Goal: Task Accomplishment & Management: Manage account settings

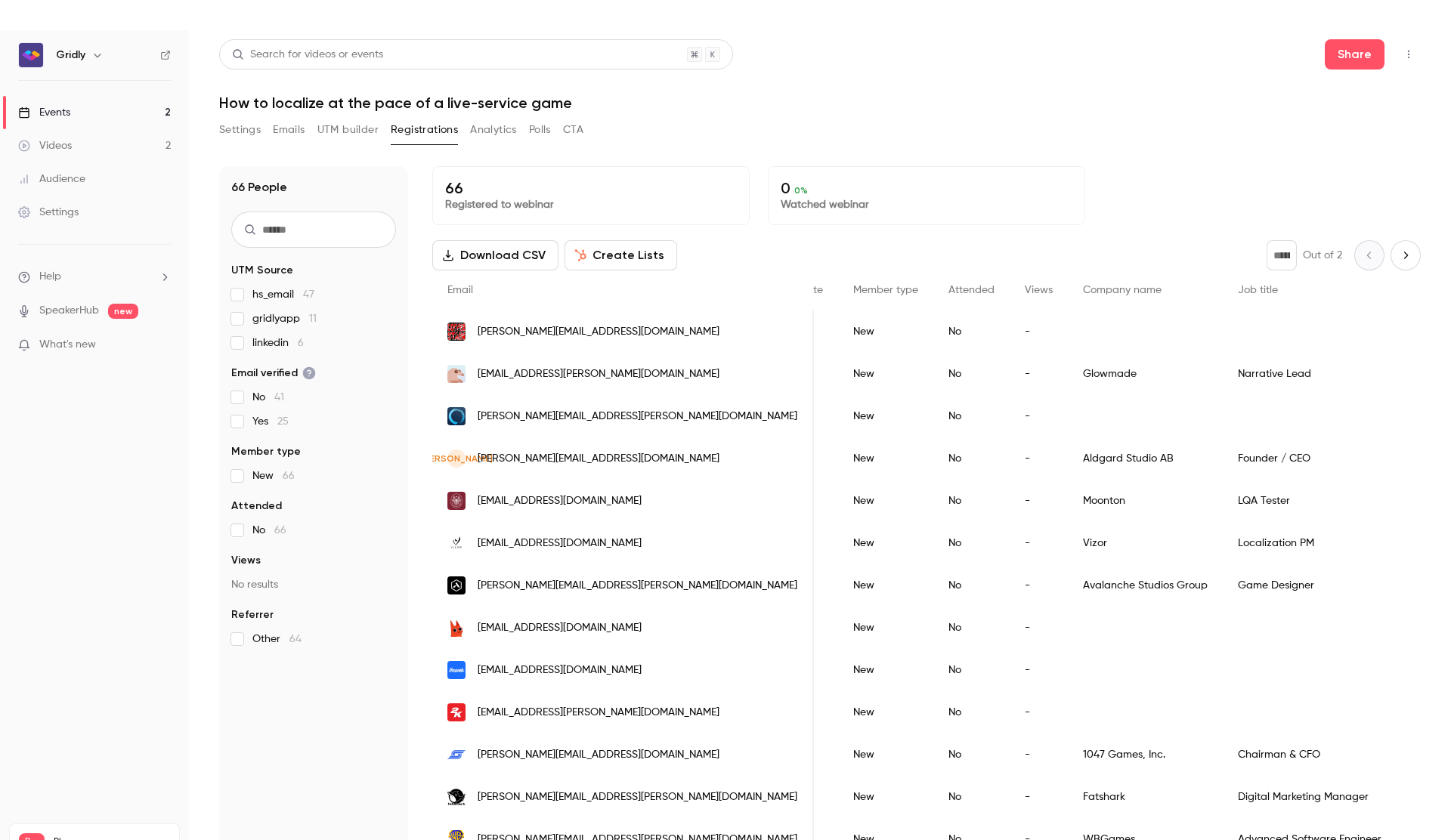
scroll to position [0, 313]
click at [284, 239] on input "text" at bounding box center [314, 229] width 165 height 36
paste input "**********"
type input "**********"
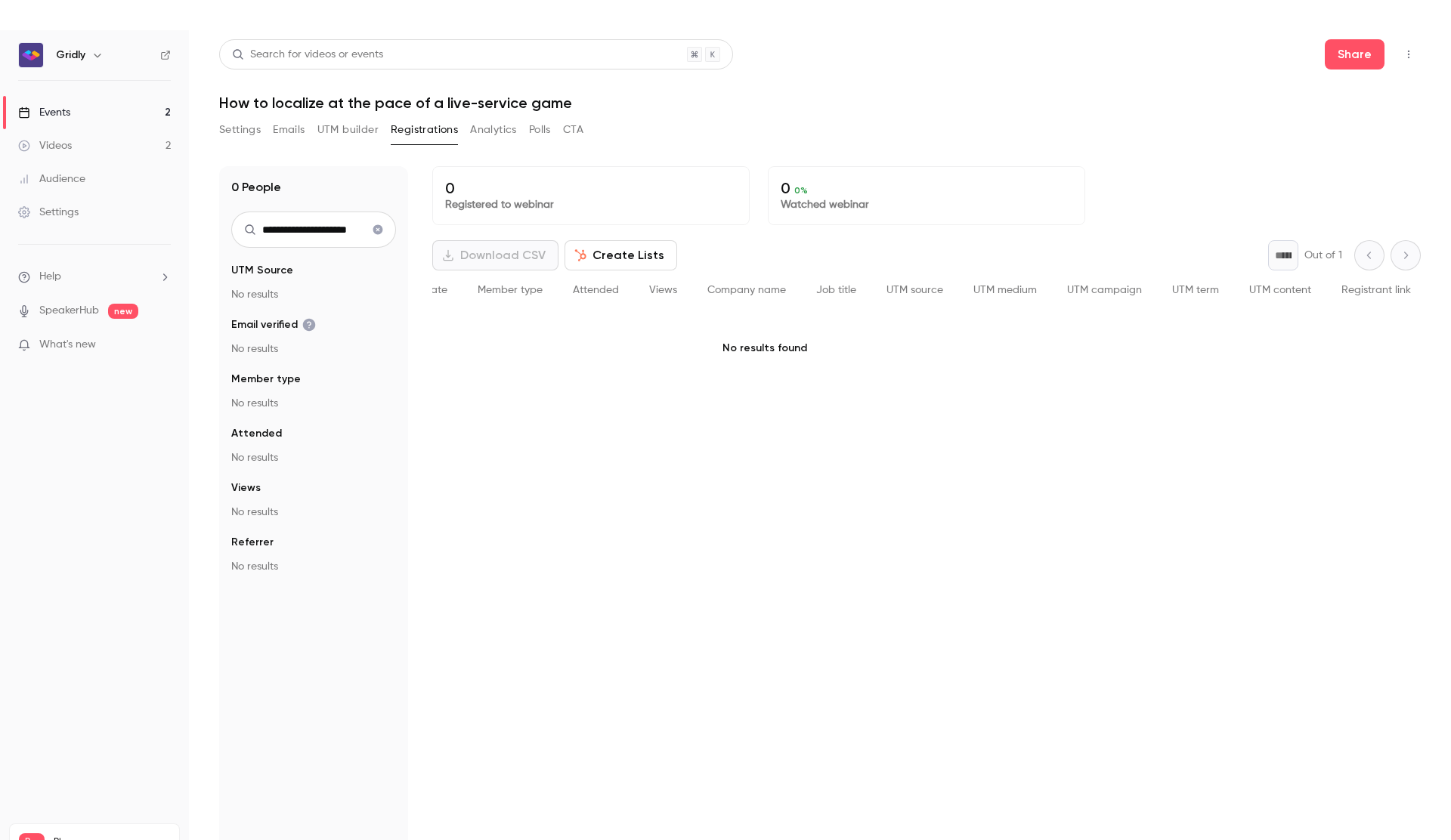
scroll to position [0, 0]
click at [380, 227] on icon "Clear search" at bounding box center [378, 230] width 10 height 10
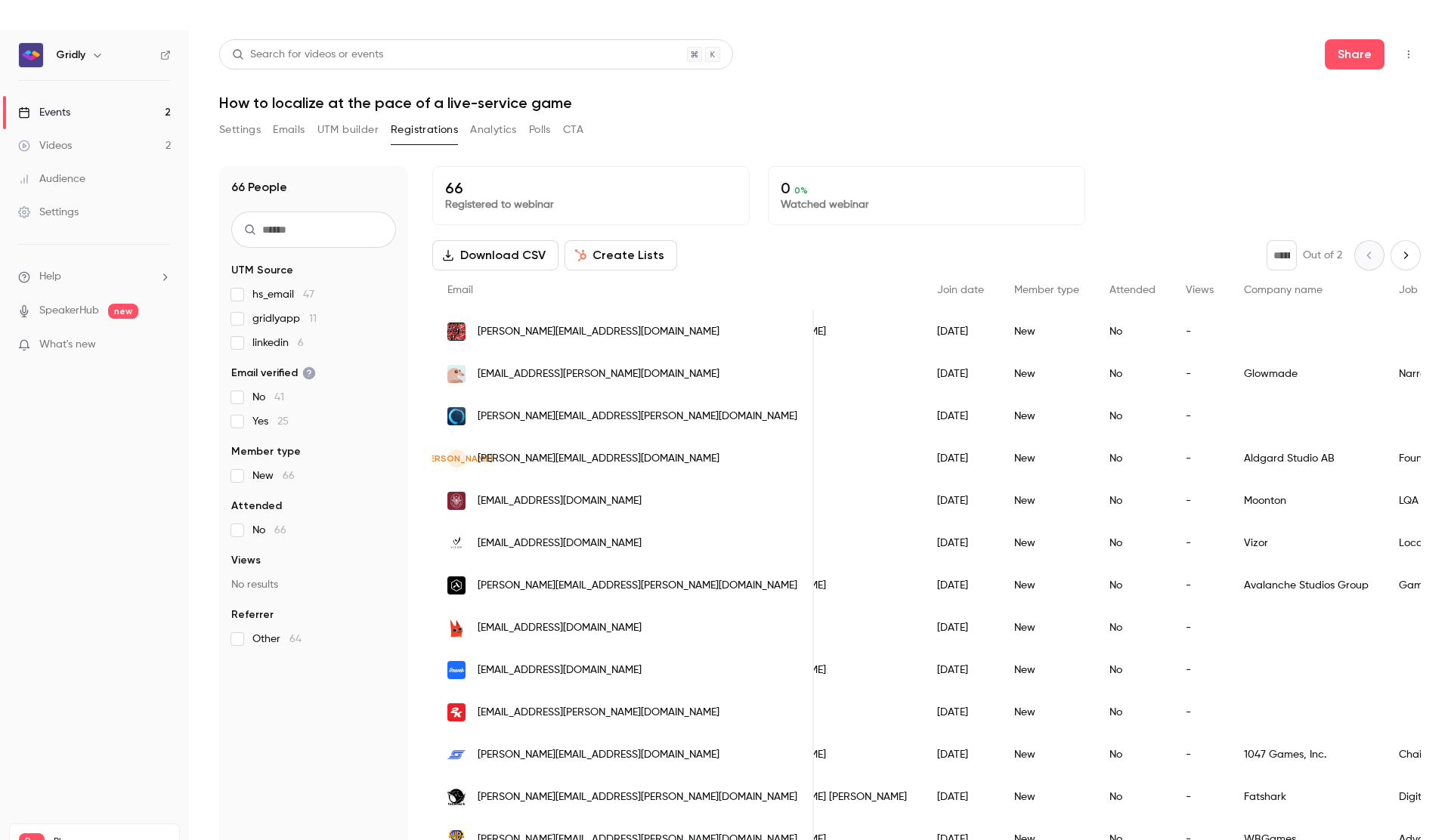
click at [491, 129] on button "Analytics" at bounding box center [493, 129] width 47 height 24
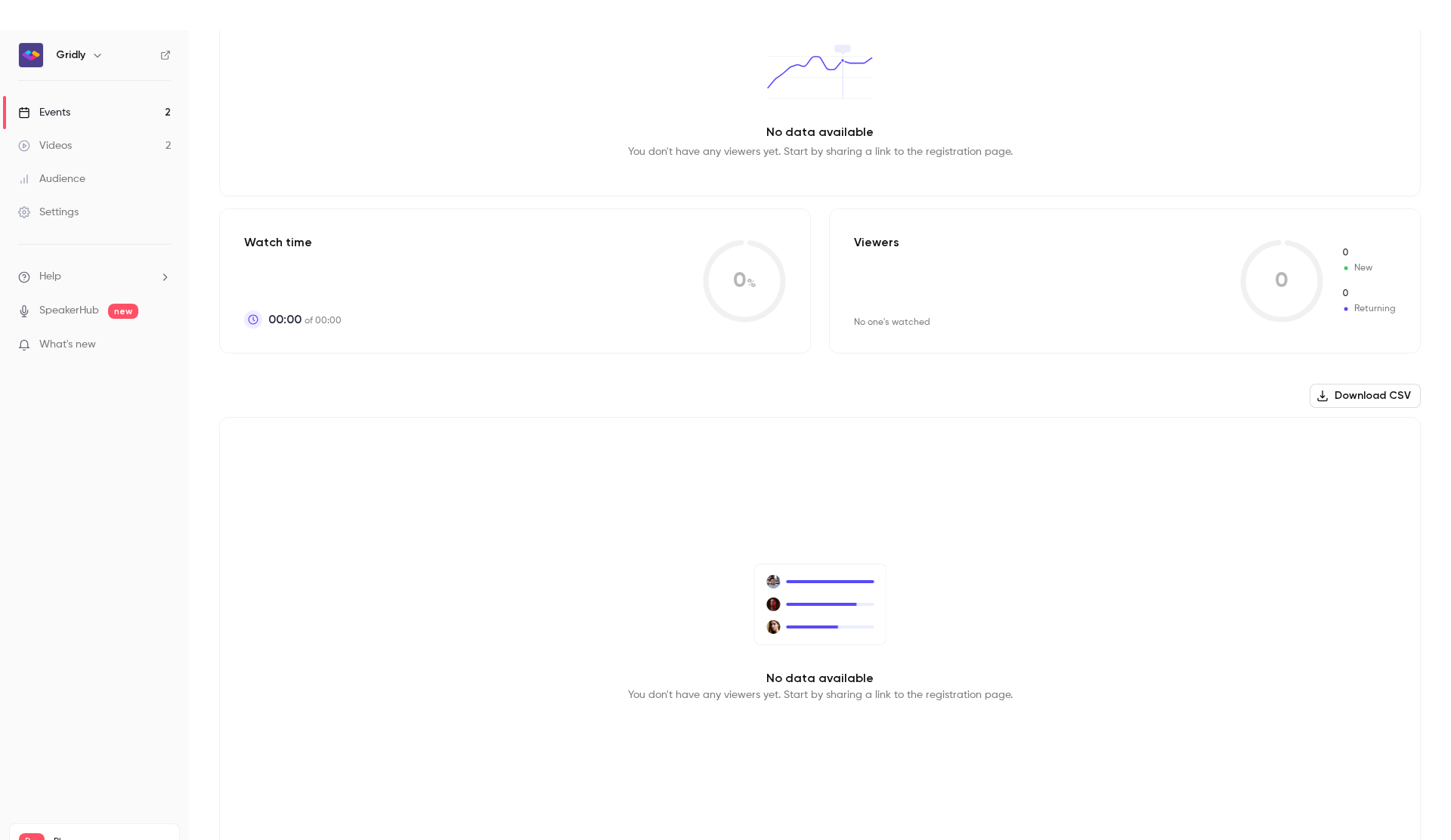
scroll to position [196, 0]
click at [88, 146] on link "Videos 2" at bounding box center [95, 145] width 189 height 33
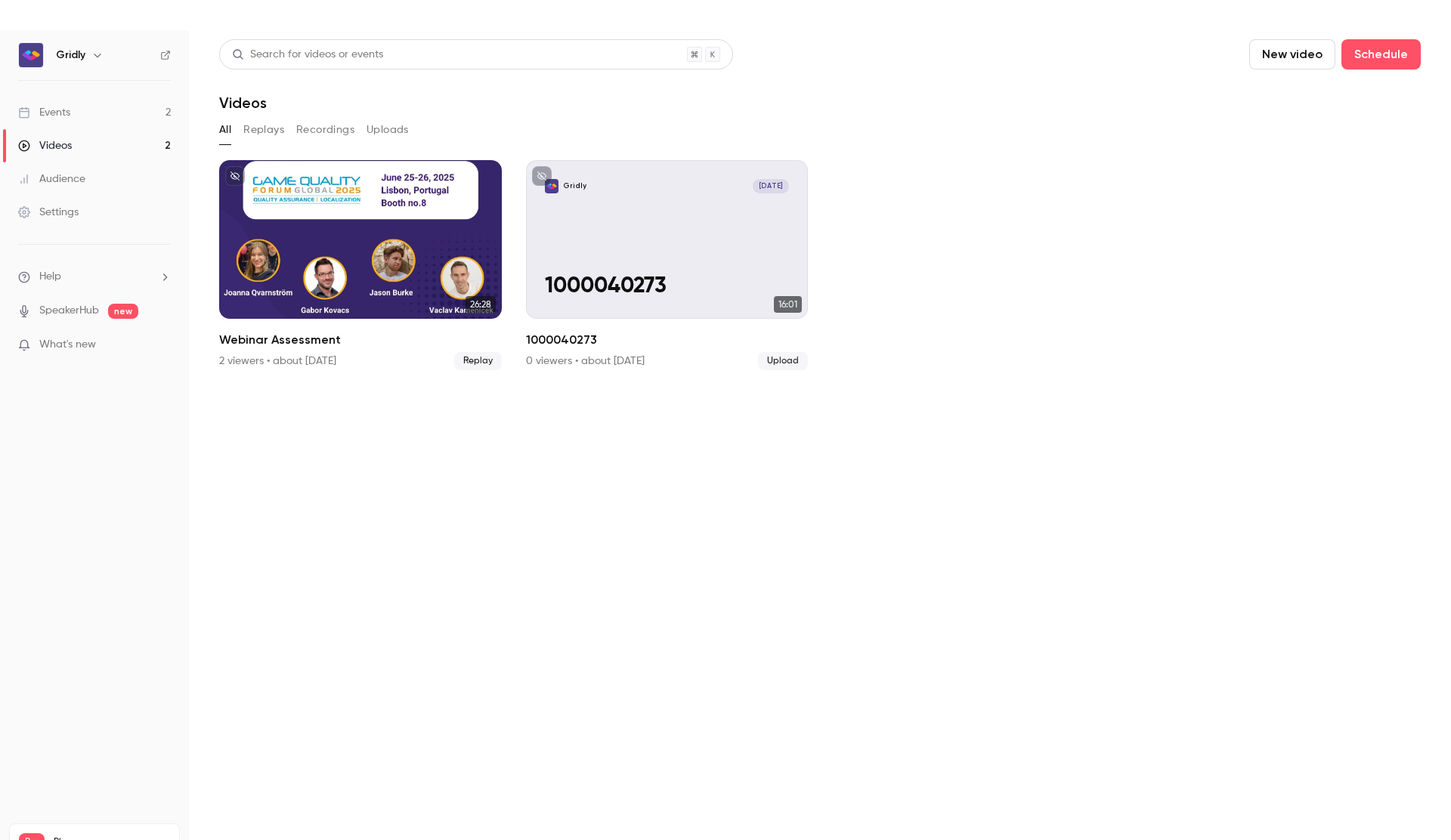
click at [58, 111] on div "Events" at bounding box center [45, 113] width 52 height 15
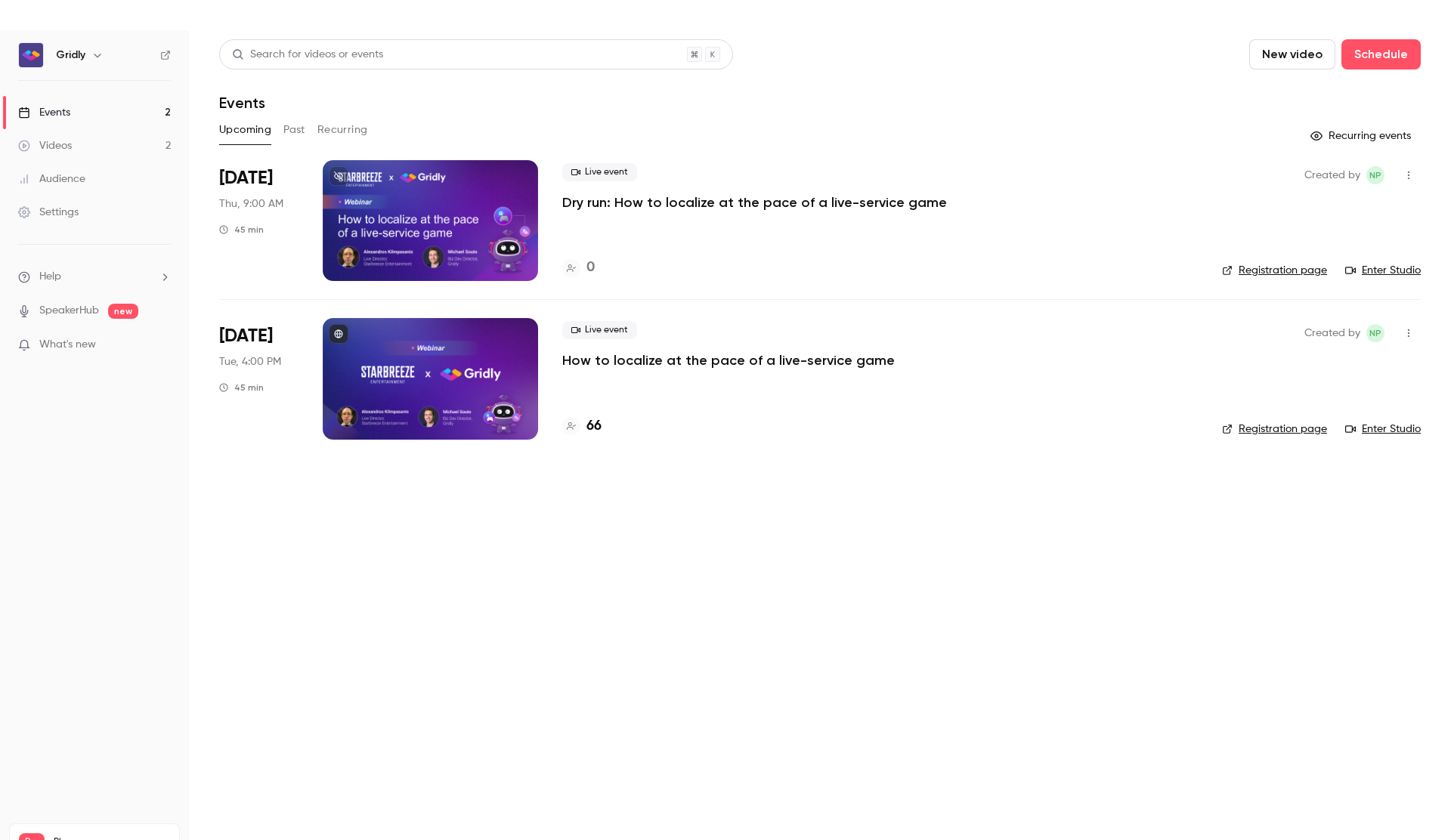
click at [456, 364] on div at bounding box center [431, 378] width 215 height 121
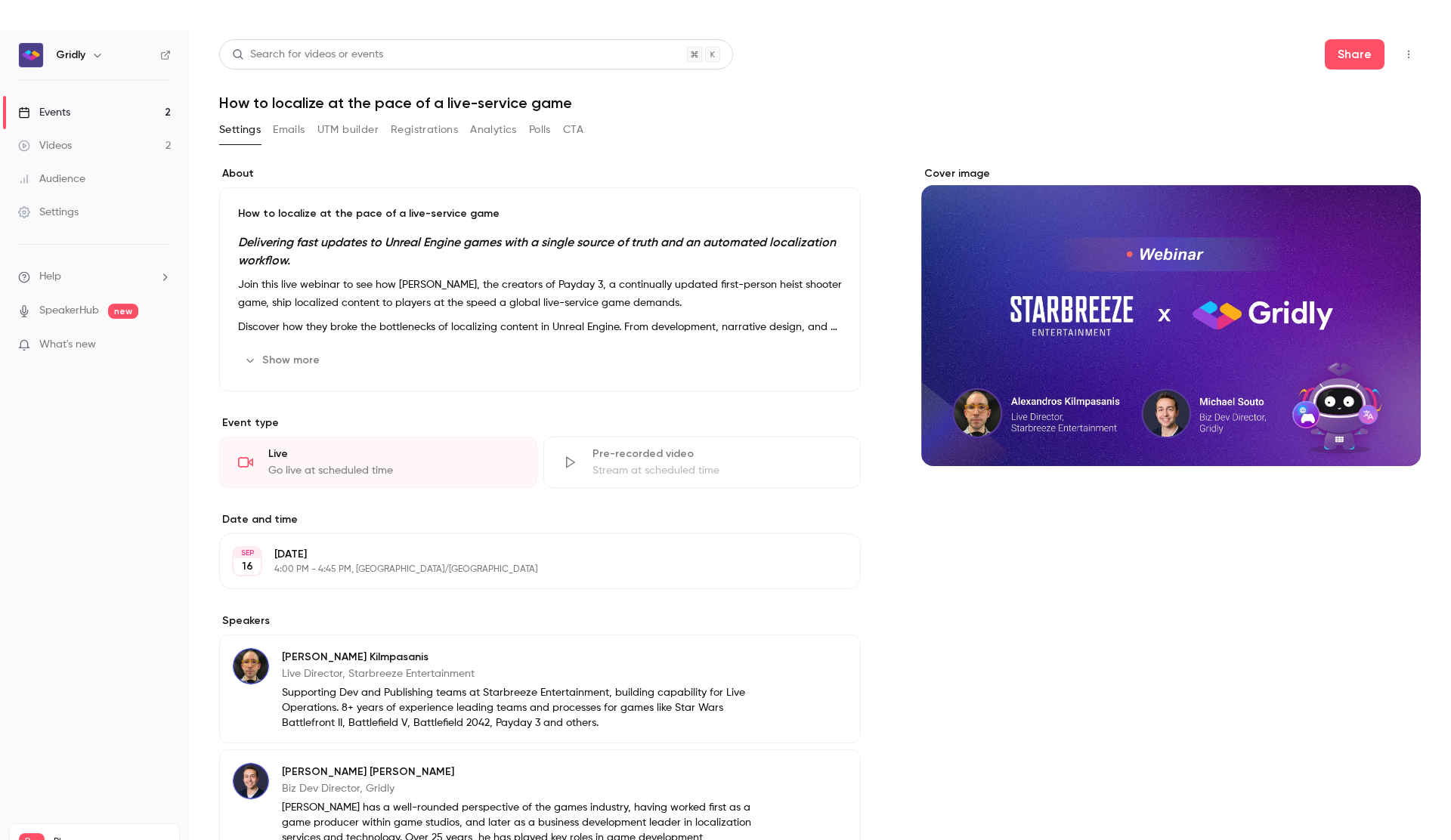
click at [434, 131] on button "Registrations" at bounding box center [424, 129] width 67 height 24
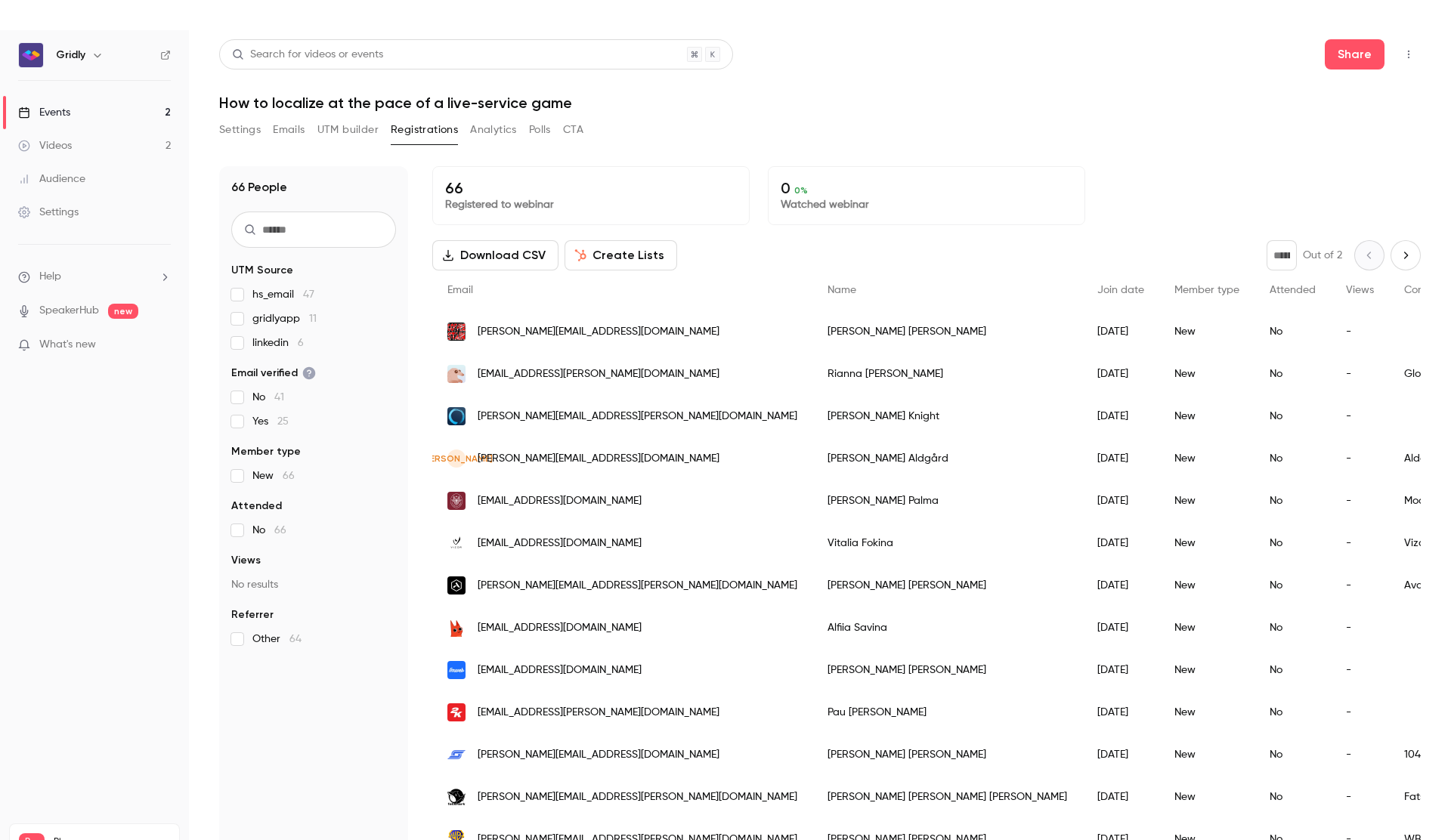
click at [338, 227] on input "text" at bounding box center [314, 229] width 165 height 36
paste input "**********"
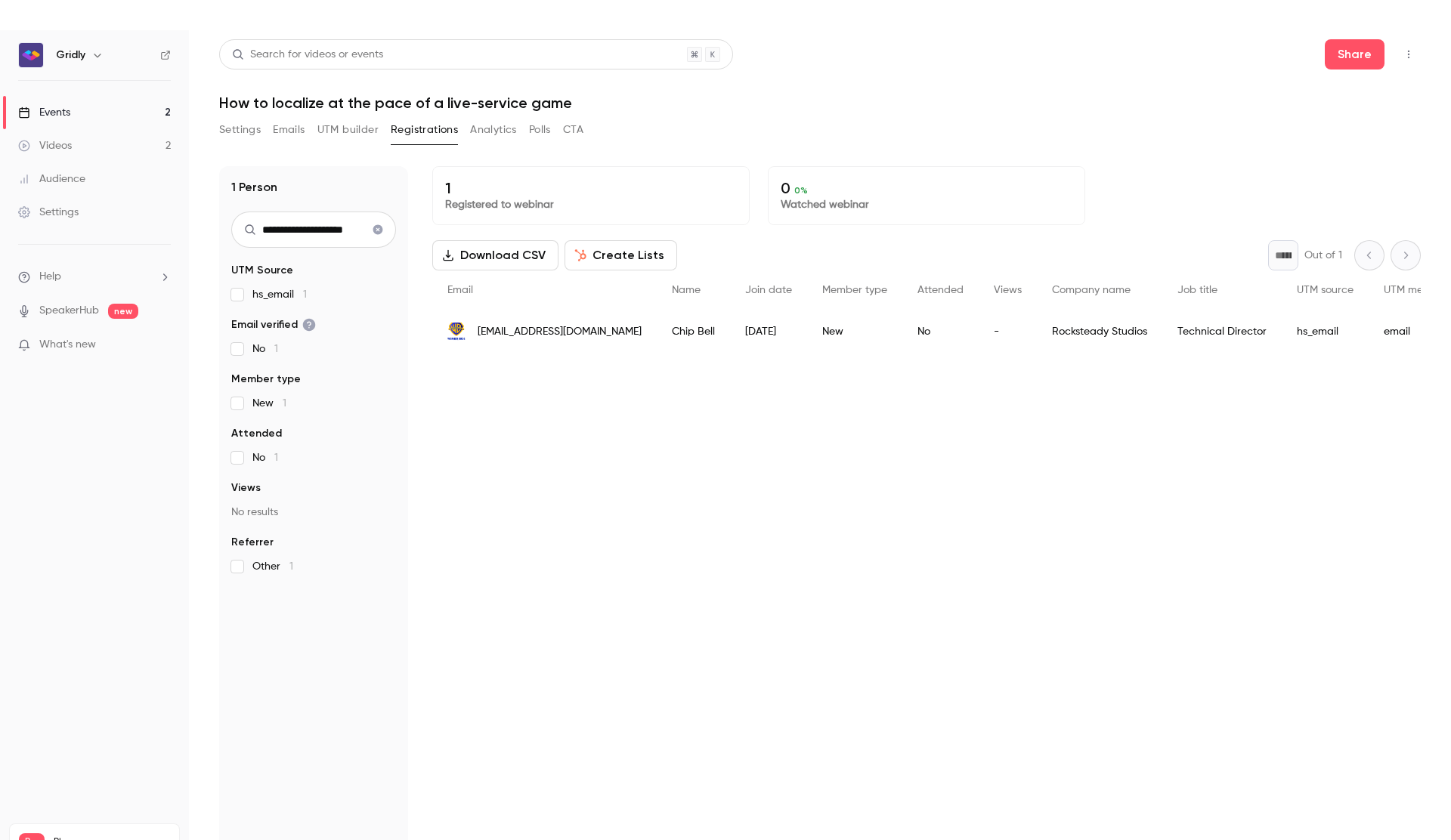
type input "**********"
click at [532, 329] on span "[EMAIL_ADDRESS][DOMAIN_NAME]" at bounding box center [559, 332] width 164 height 16
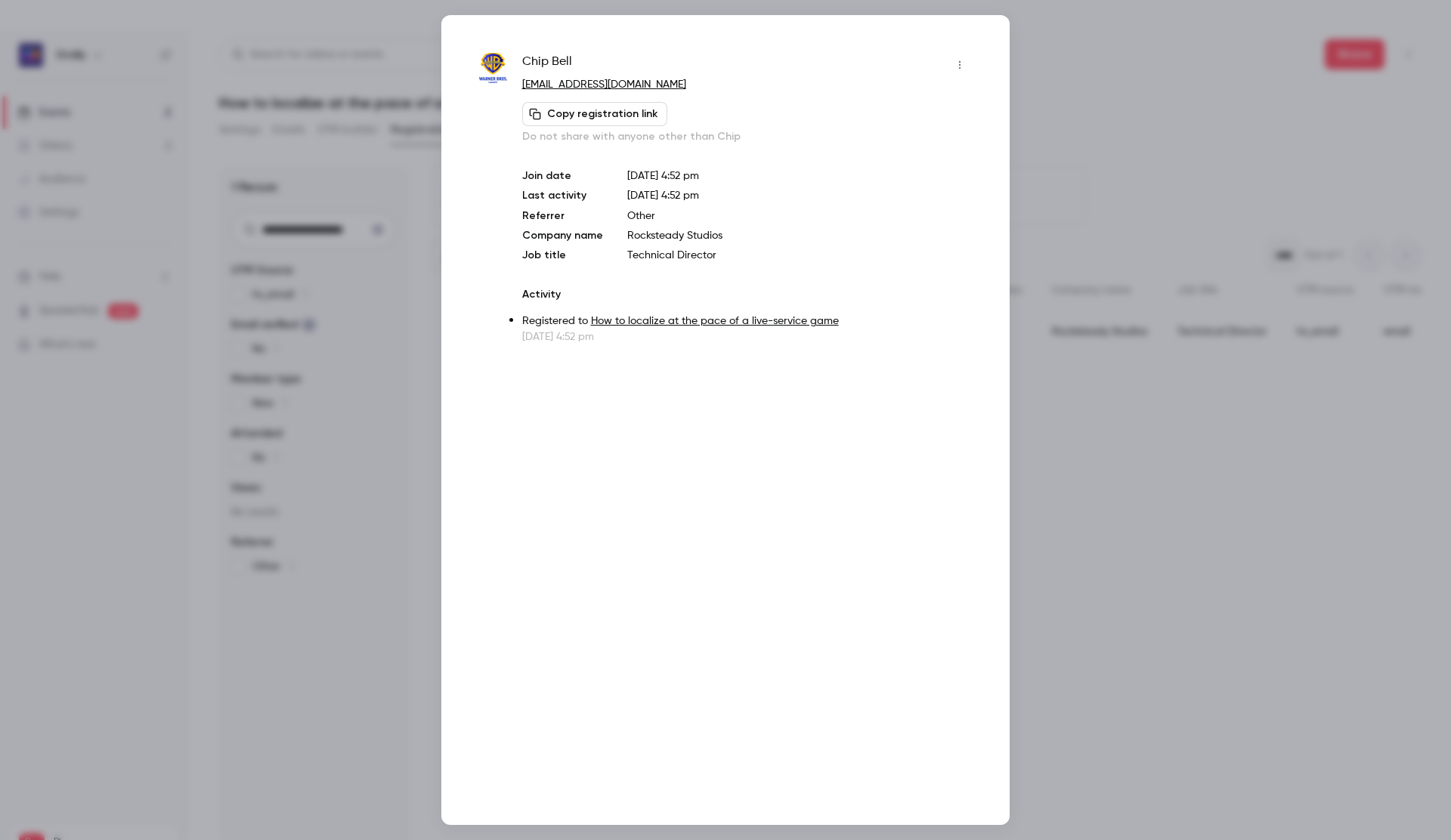
click at [624, 115] on button "Copy registration link" at bounding box center [594, 114] width 145 height 24
click at [964, 63] on icon "button" at bounding box center [960, 65] width 12 height 11
click at [816, 491] on div at bounding box center [725, 420] width 1451 height 840
click at [586, 119] on button "Copy registration link" at bounding box center [594, 114] width 145 height 24
click at [1076, 144] on div at bounding box center [725, 420] width 1451 height 840
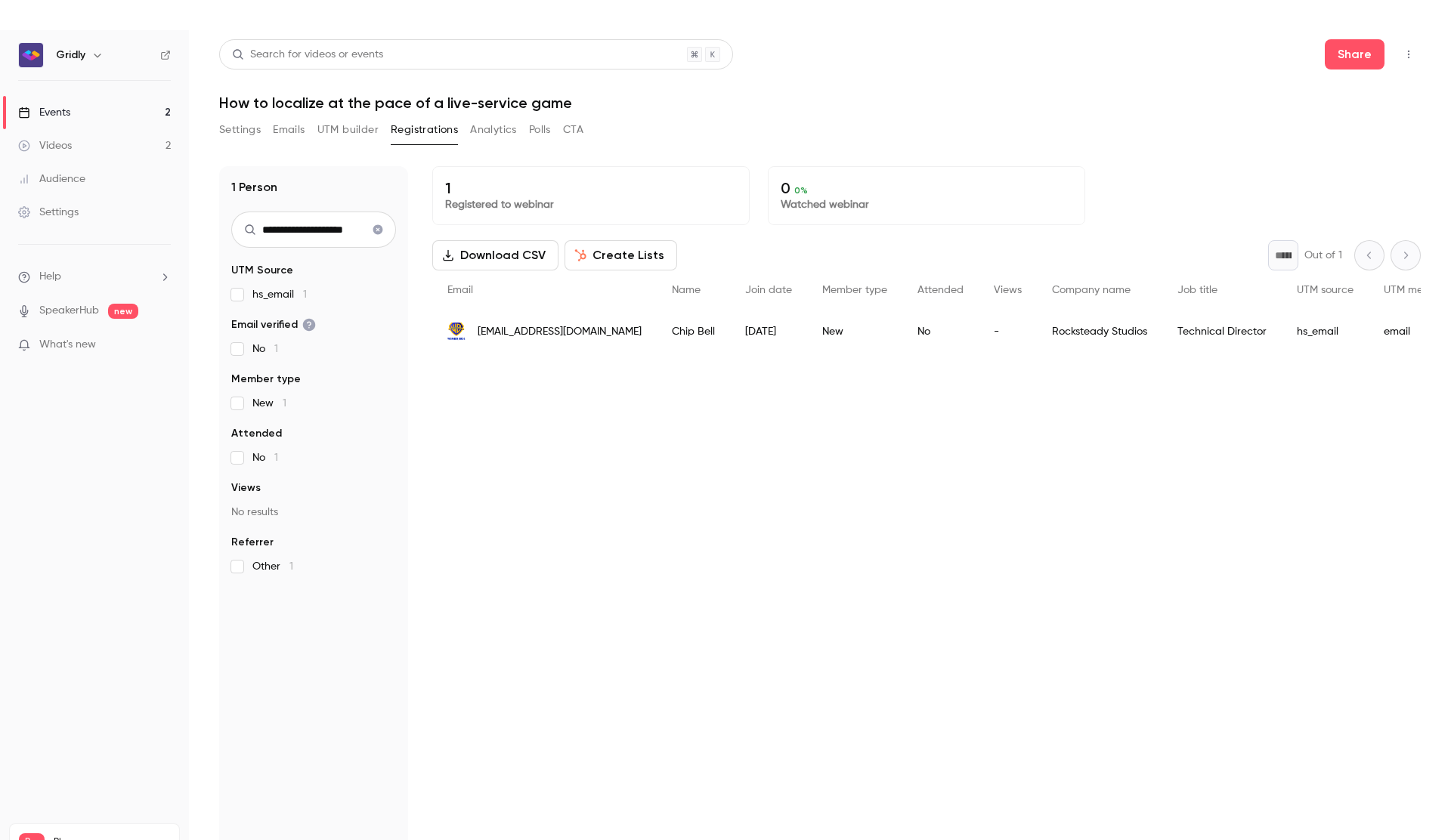
click at [298, 130] on button "Emails" at bounding box center [288, 129] width 32 height 24
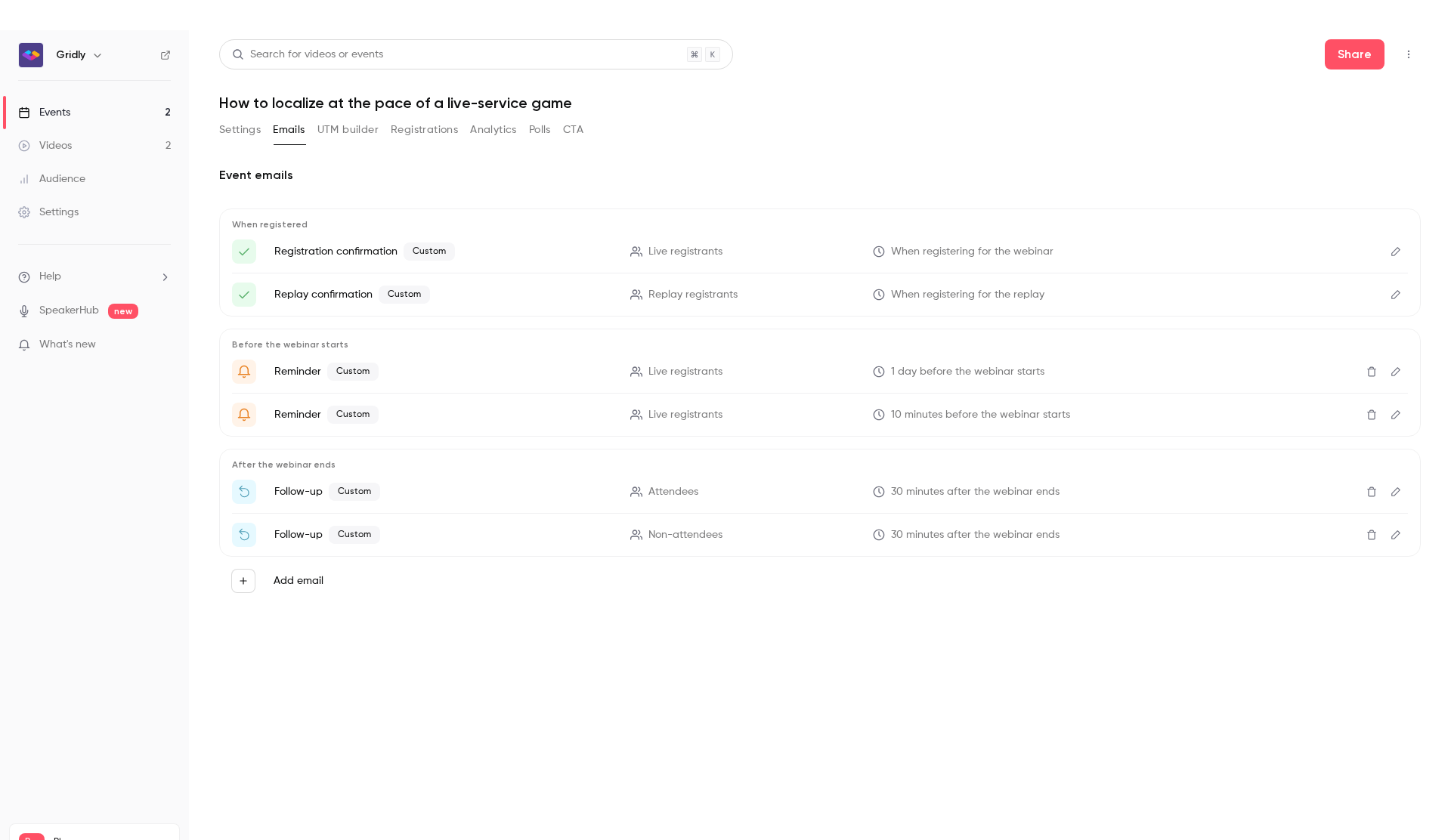
click at [694, 247] on span "Live registrants" at bounding box center [685, 251] width 74 height 16
click at [1400, 249] on icon "Edit" at bounding box center [1396, 251] width 12 height 11
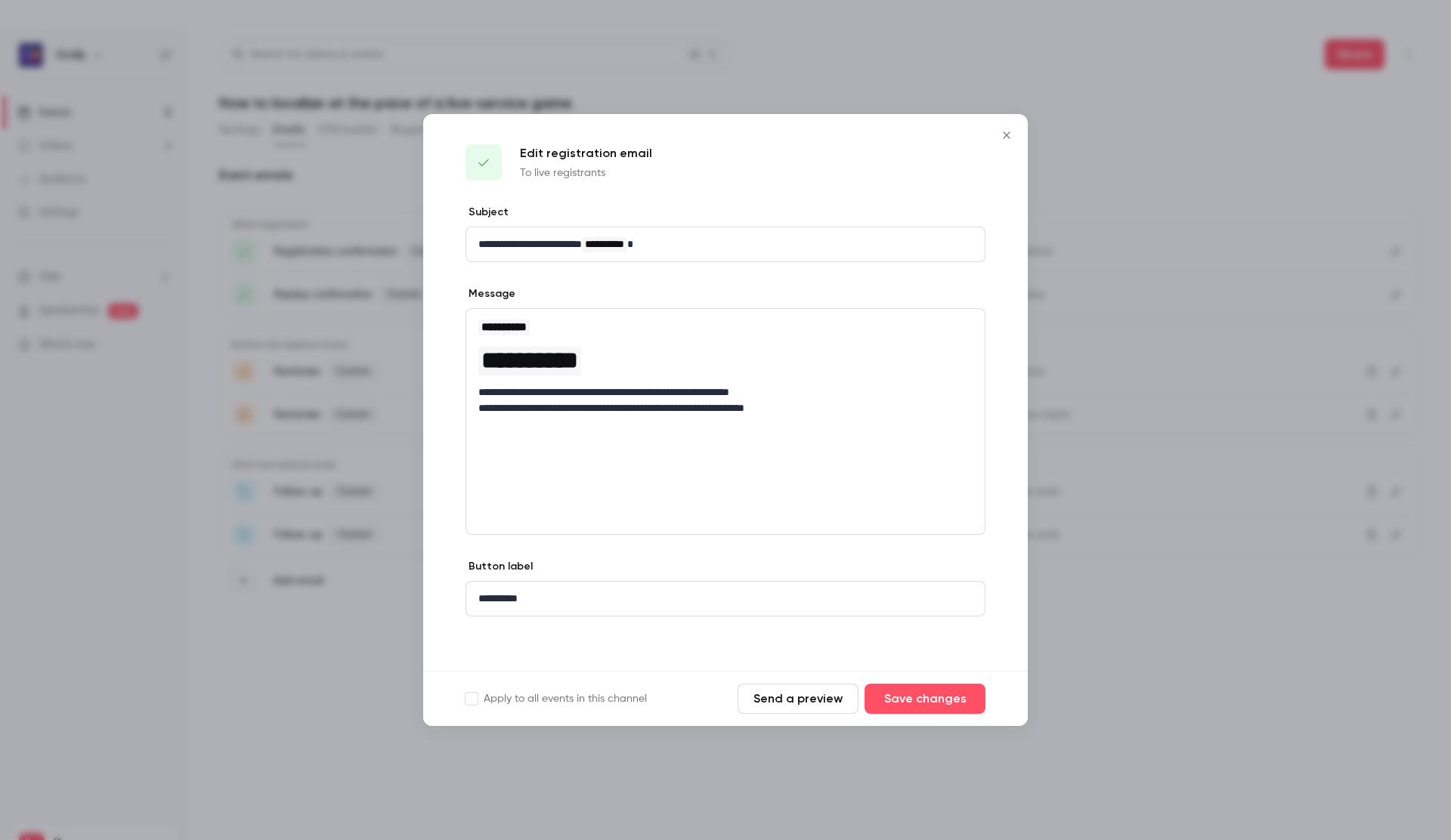
click at [811, 703] on button "Send a preview" at bounding box center [797, 698] width 121 height 30
click at [1003, 138] on icon "Close" at bounding box center [1006, 134] width 7 height 7
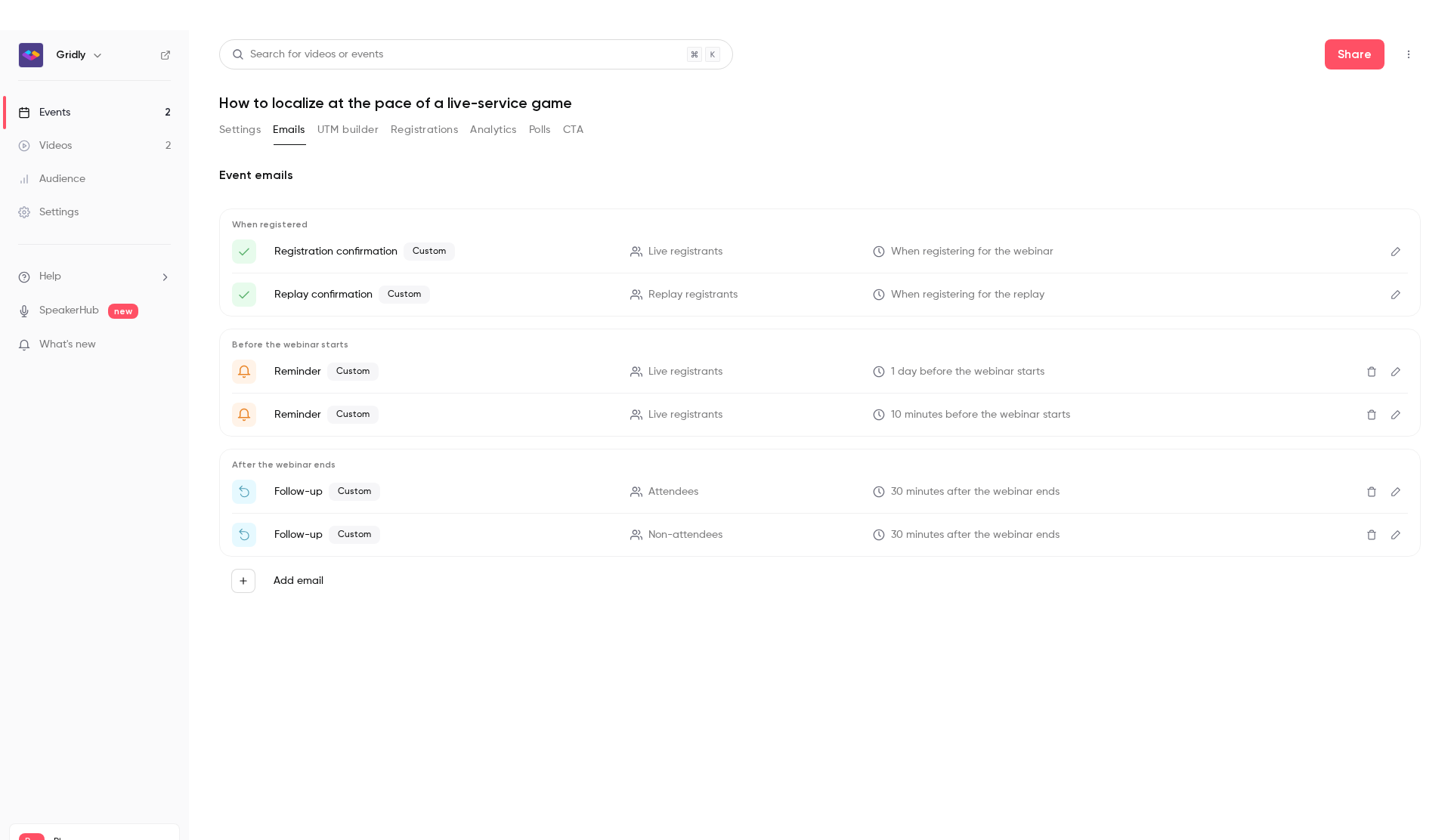
click at [437, 135] on button "Registrations" at bounding box center [424, 129] width 67 height 24
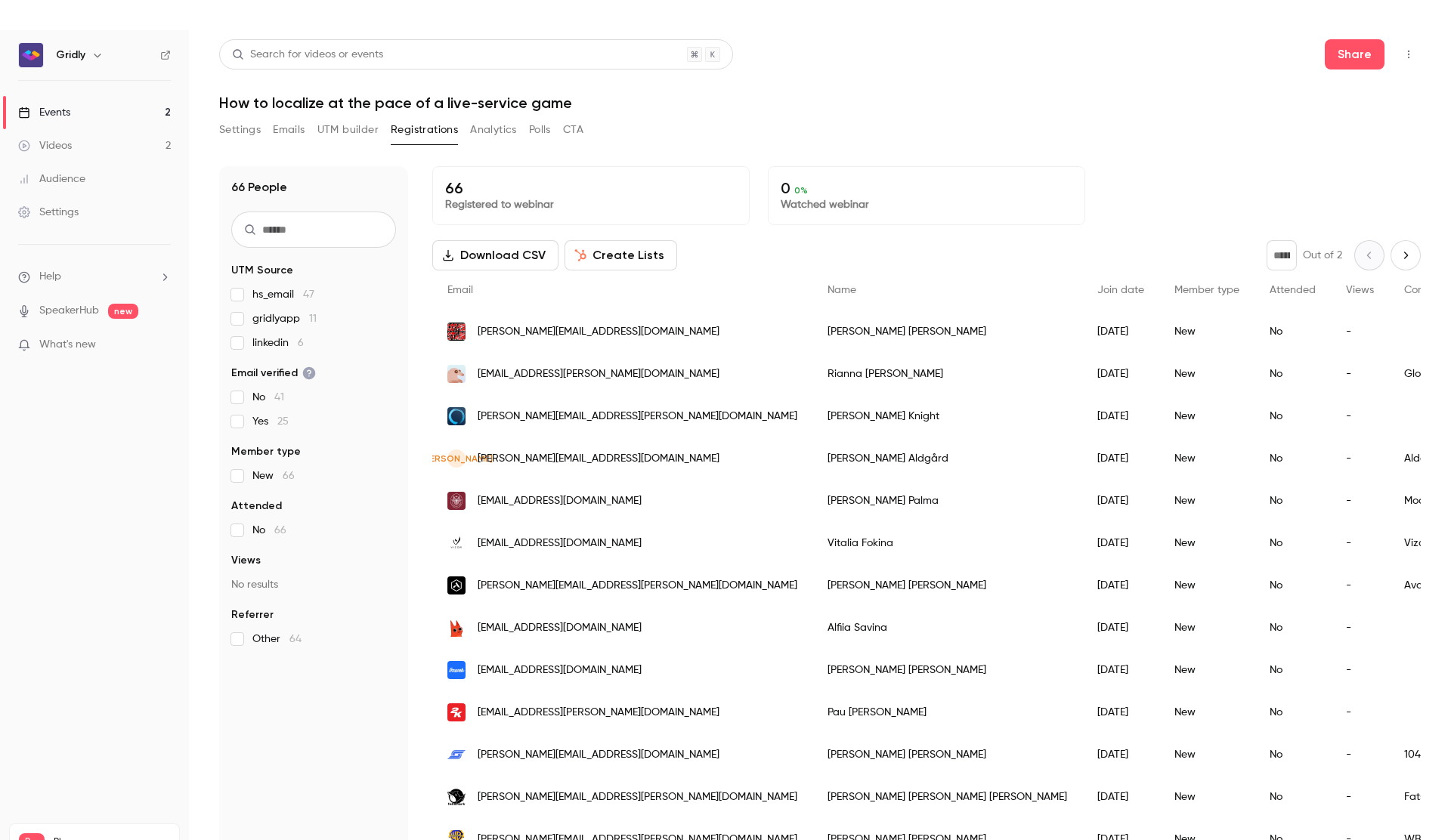
click at [344, 237] on input "text" at bounding box center [314, 229] width 165 height 36
paste input "**********"
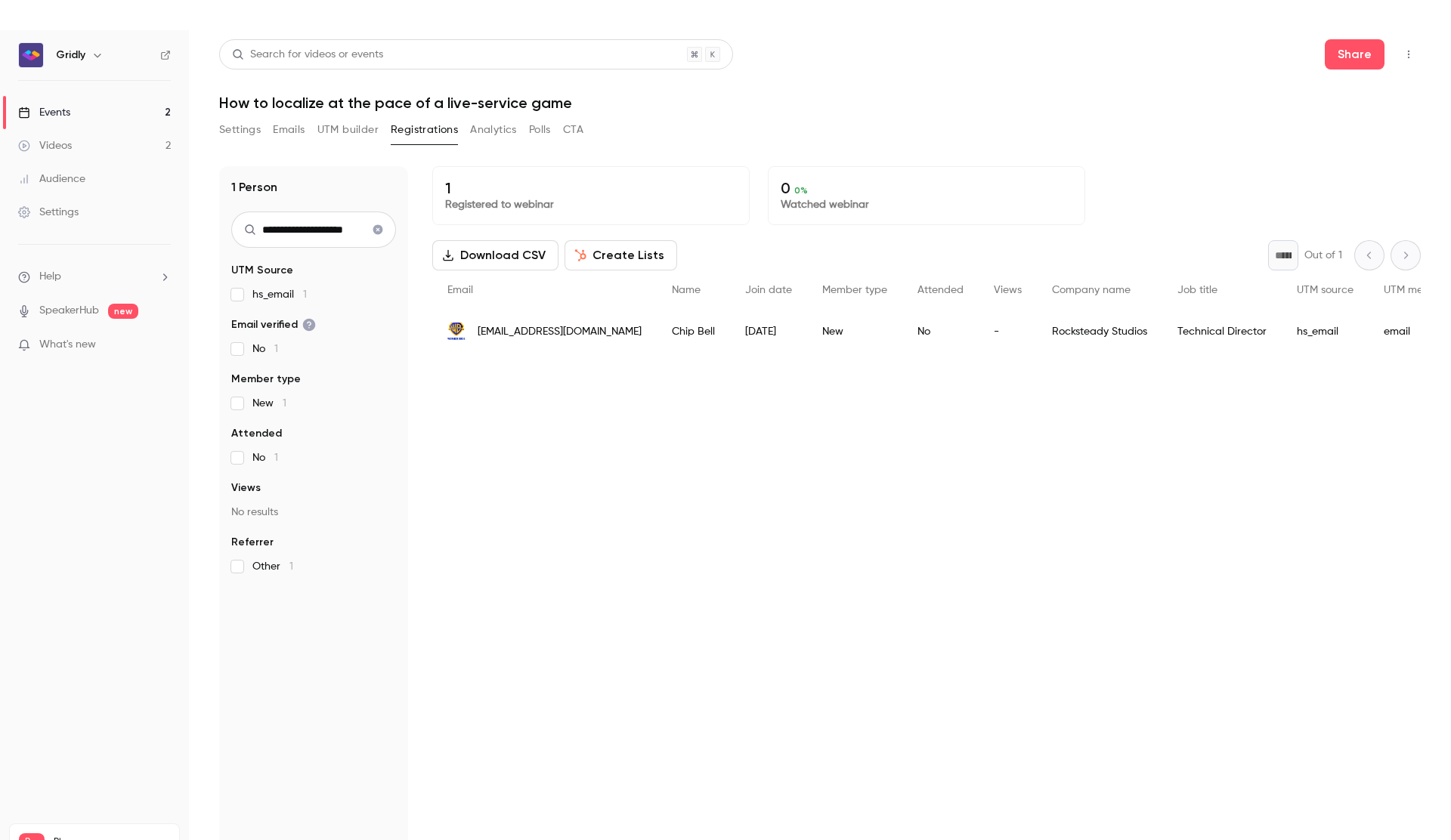
type input "**********"
click at [543, 337] on span "[EMAIL_ADDRESS][DOMAIN_NAME]" at bounding box center [559, 332] width 164 height 16
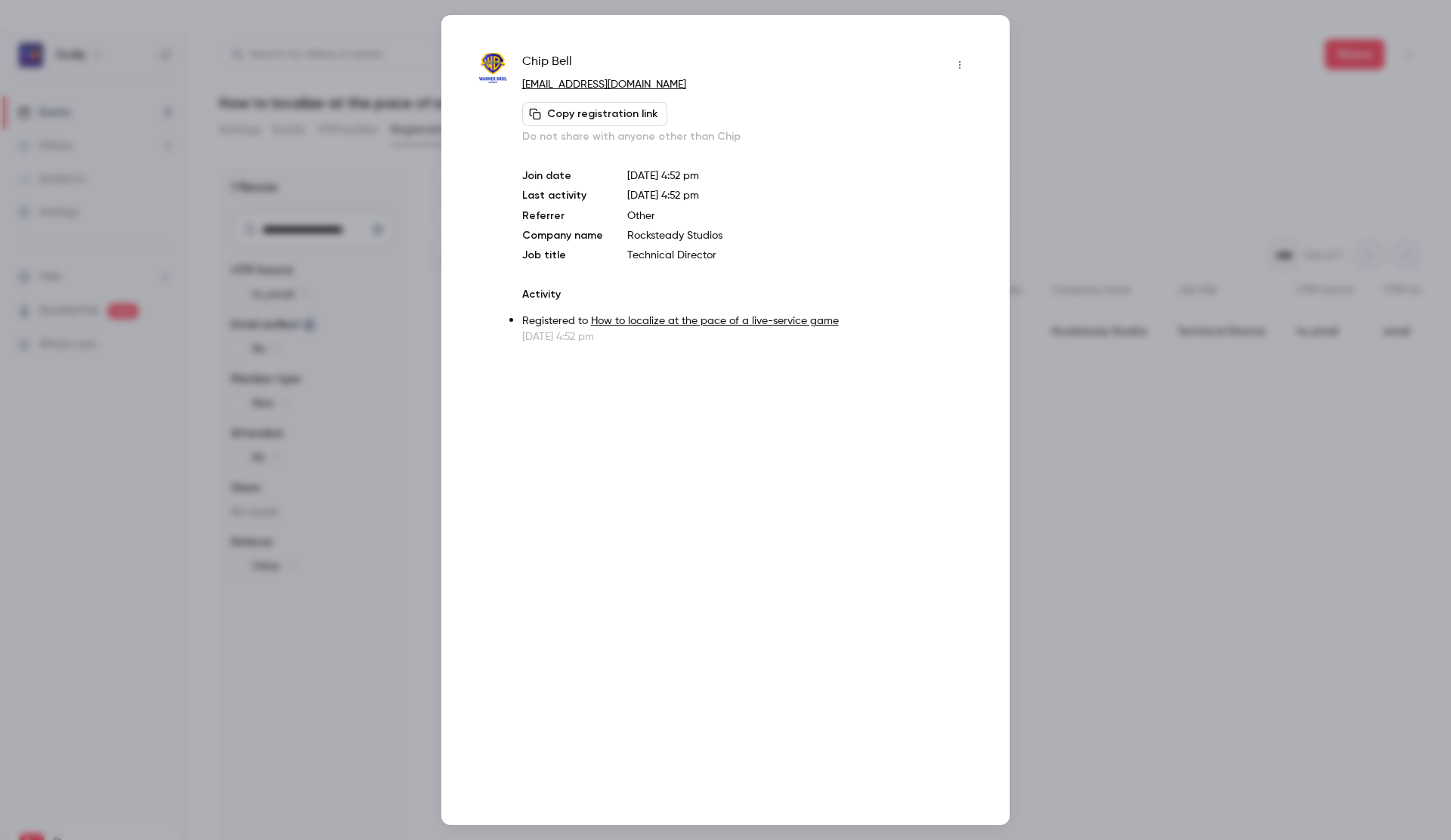
click at [601, 115] on button "Copy registration link" at bounding box center [594, 114] width 145 height 24
